Goal: Book appointment/travel/reservation

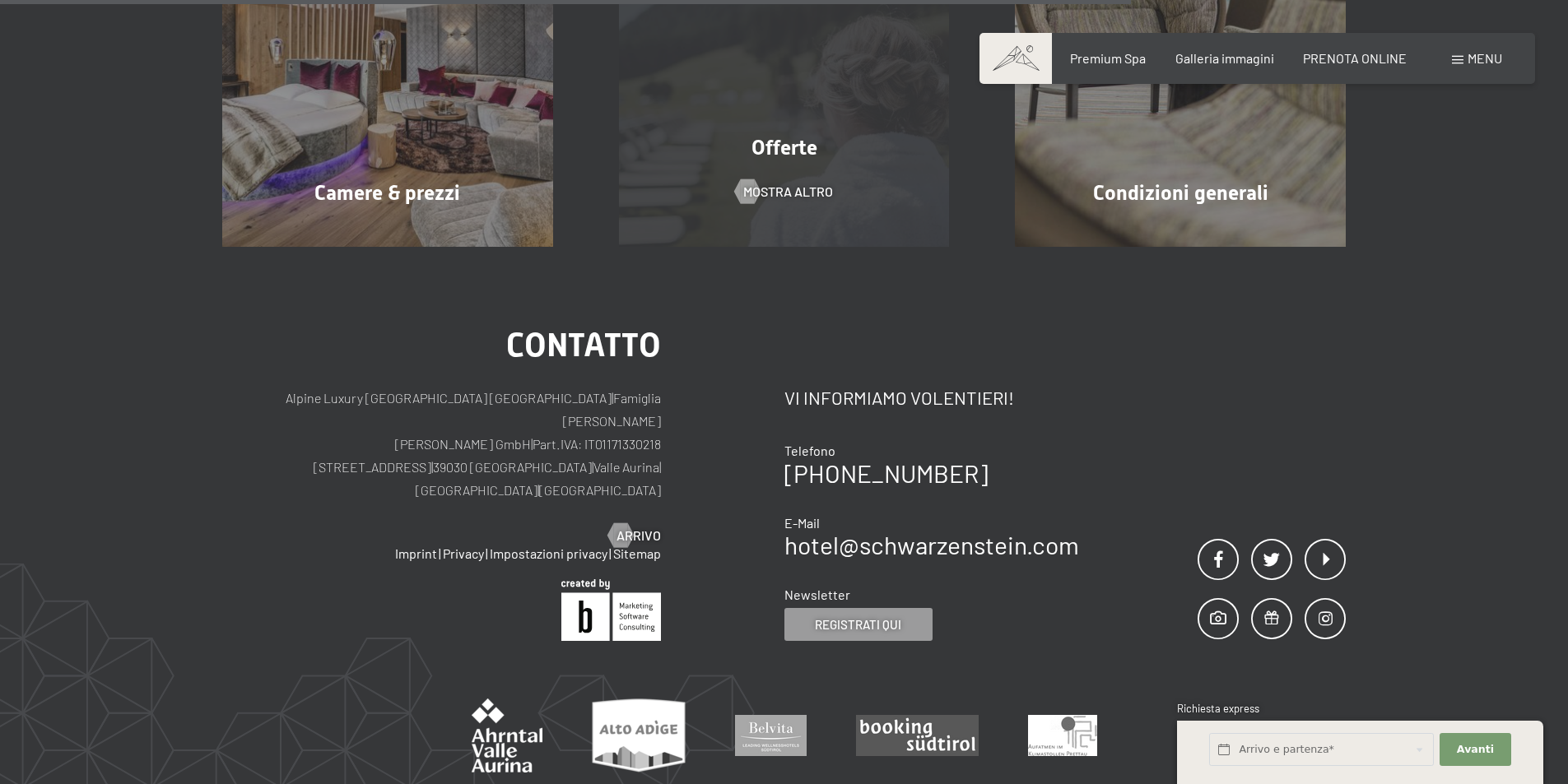
scroll to position [1065, 0]
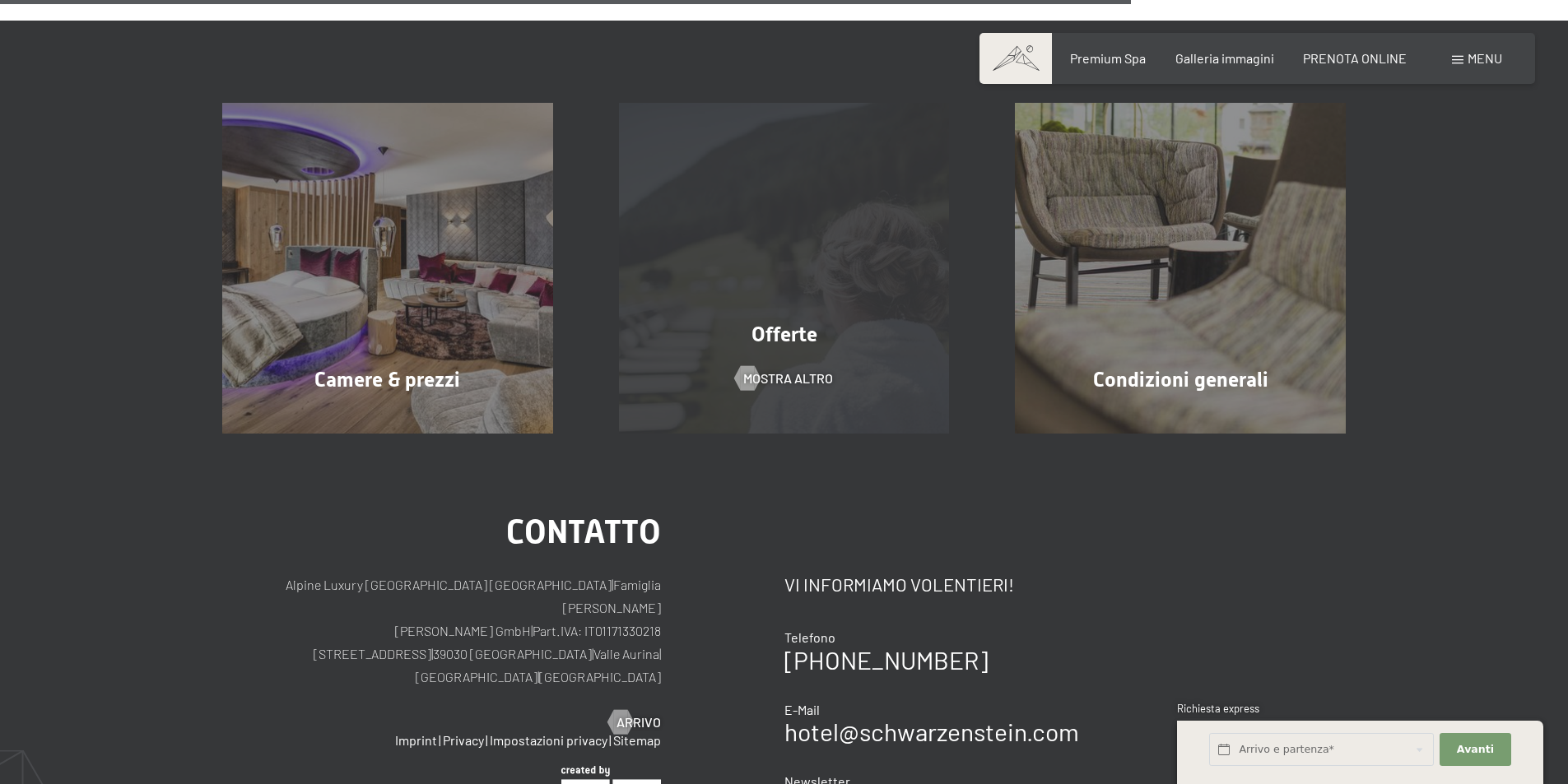
click at [868, 256] on div "Offerte mostra altro" at bounding box center [784, 267] width 396 height 331
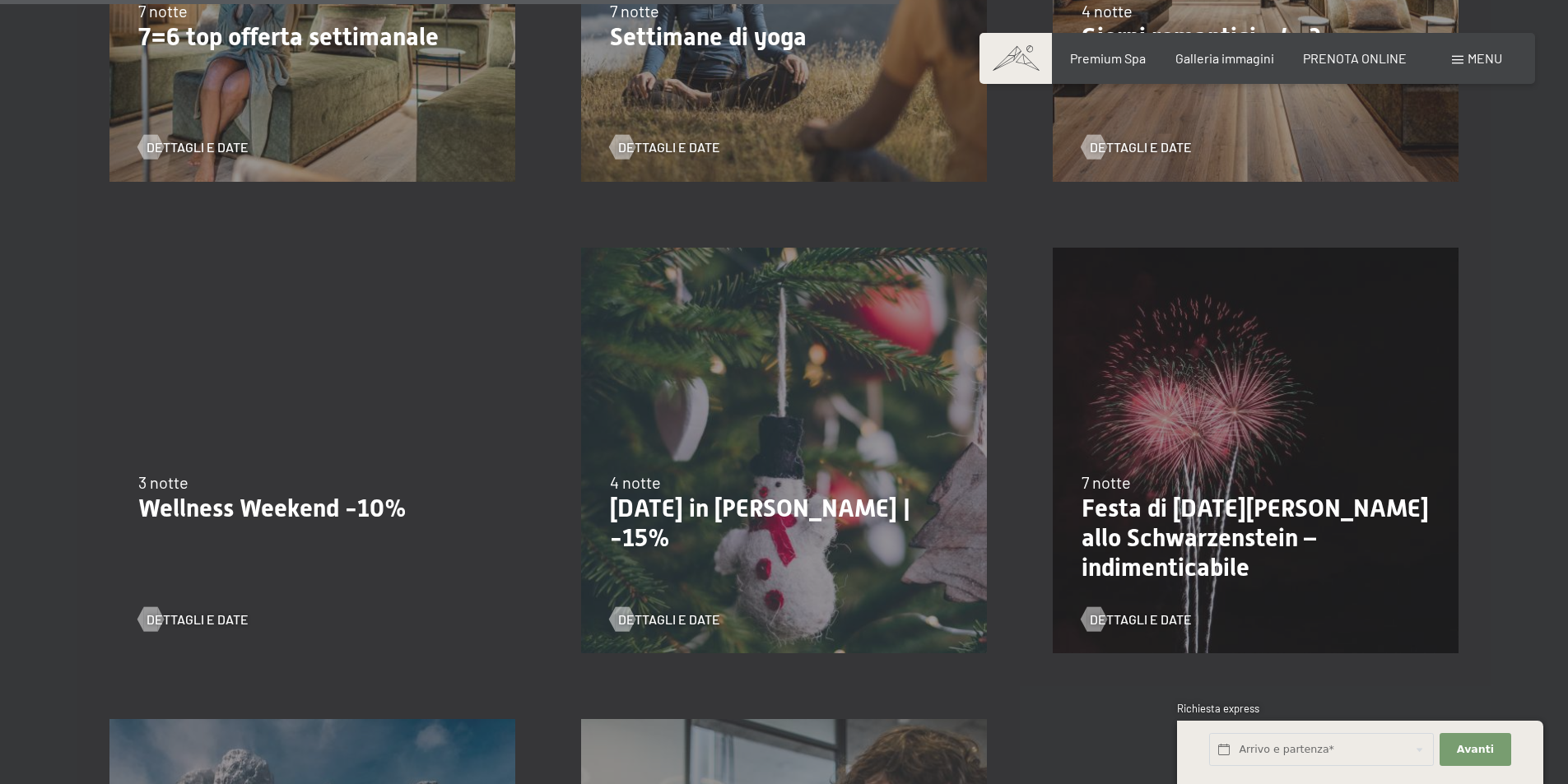
scroll to position [1892, 0]
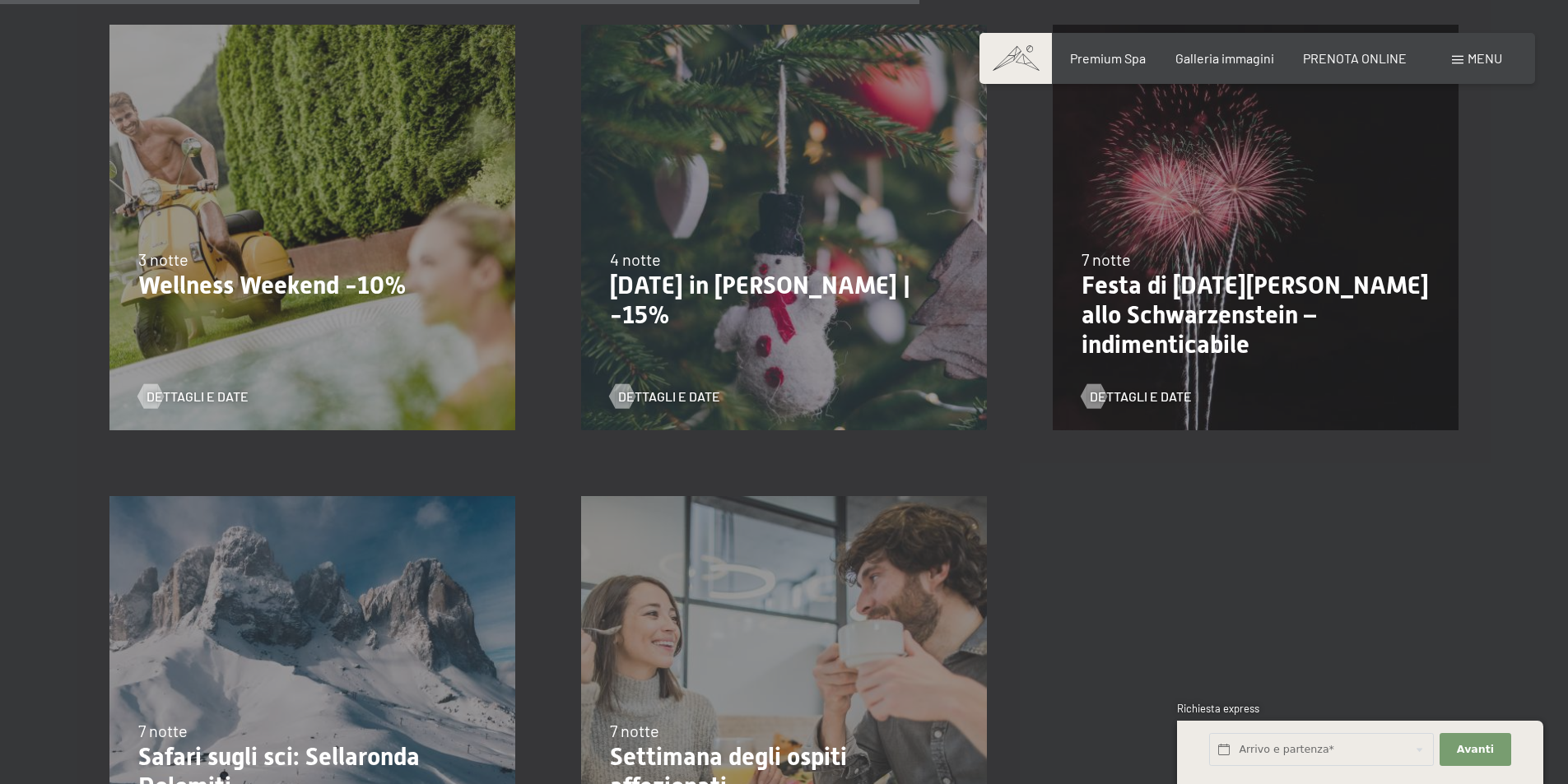
click at [1232, 253] on div "7 notte" at bounding box center [1255, 258] width 348 height 23
click at [1203, 297] on p "Festa di San Silvestro allo Schwarzenstein – indimenticabile" at bounding box center [1255, 315] width 348 height 89
click at [1135, 392] on span "Dettagli e Date" at bounding box center [1157, 396] width 102 height 18
